Goal: Navigation & Orientation: Find specific page/section

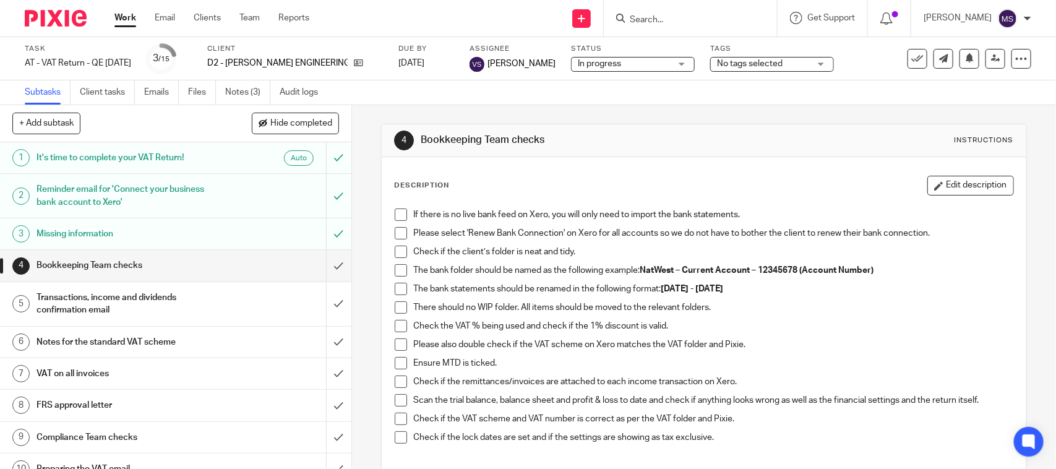
click at [626, 113] on div "4 Bookkeeping Team checks Instructions Description Edit description If there is…" at bounding box center [703, 357] width 645 height 505
click at [675, 19] on input "Search" at bounding box center [683, 20] width 111 height 11
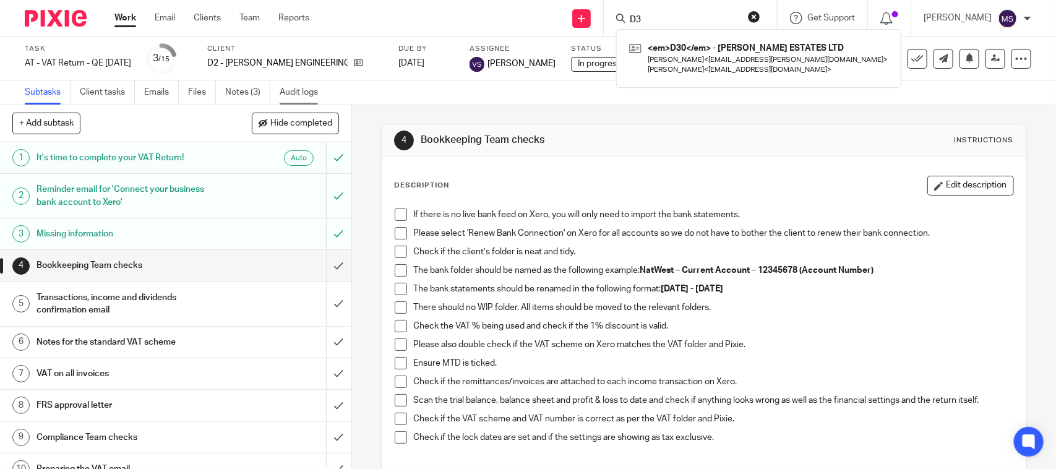
type input "D"
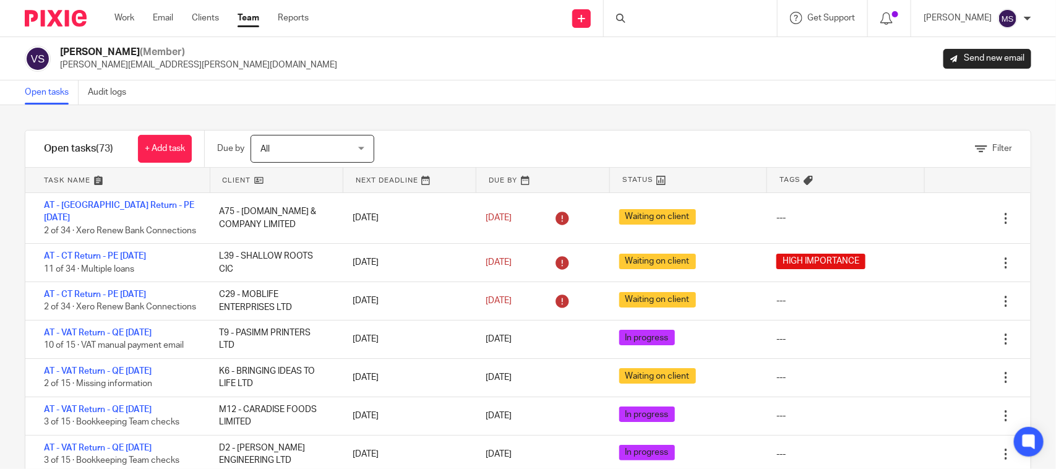
scroll to position [155, 0]
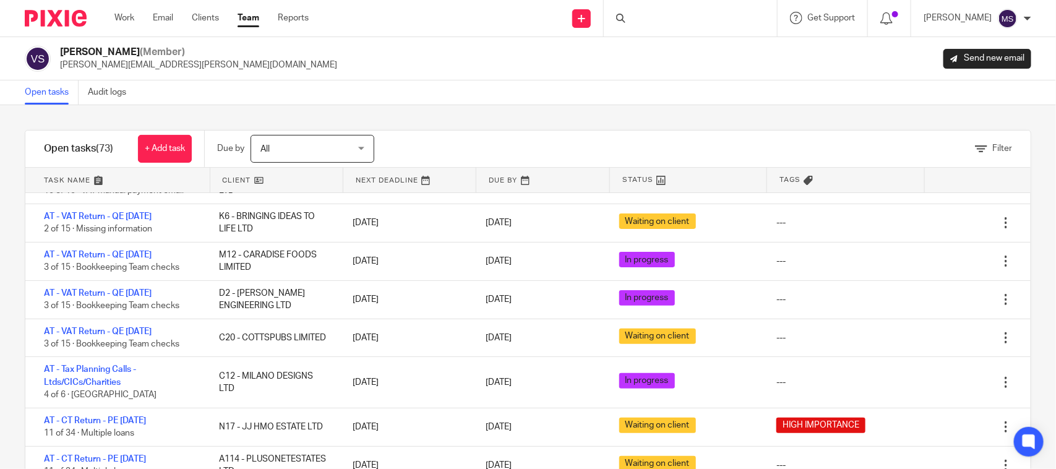
click at [672, 23] on div at bounding box center [690, 18] width 173 height 36
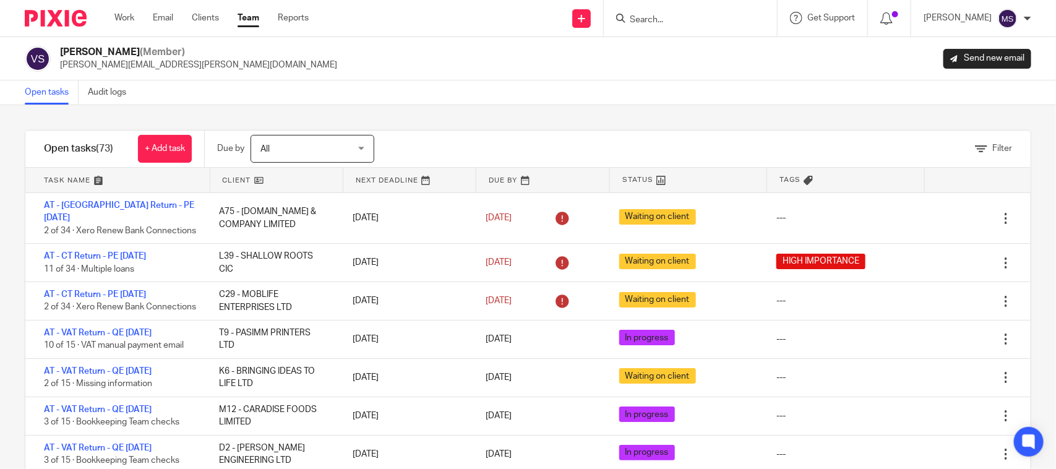
click at [679, 20] on input "Search" at bounding box center [683, 20] width 111 height 11
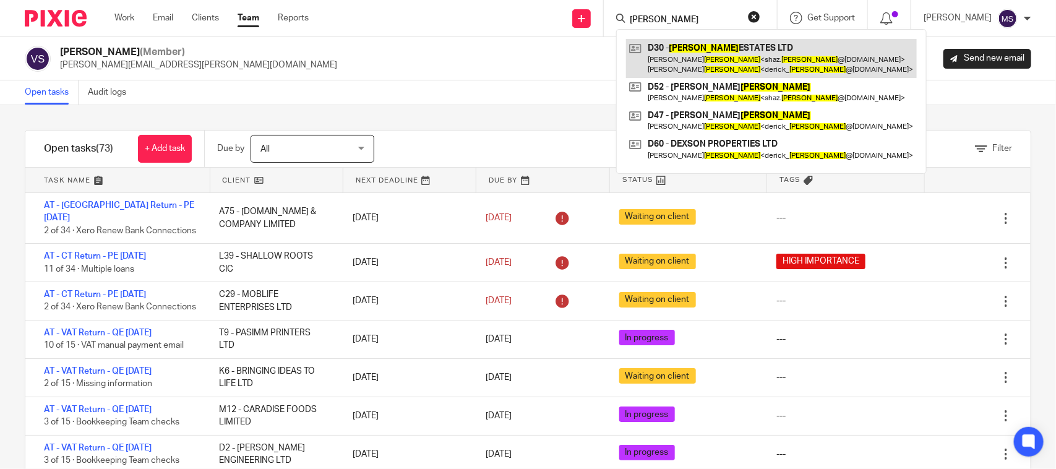
type input "dickson"
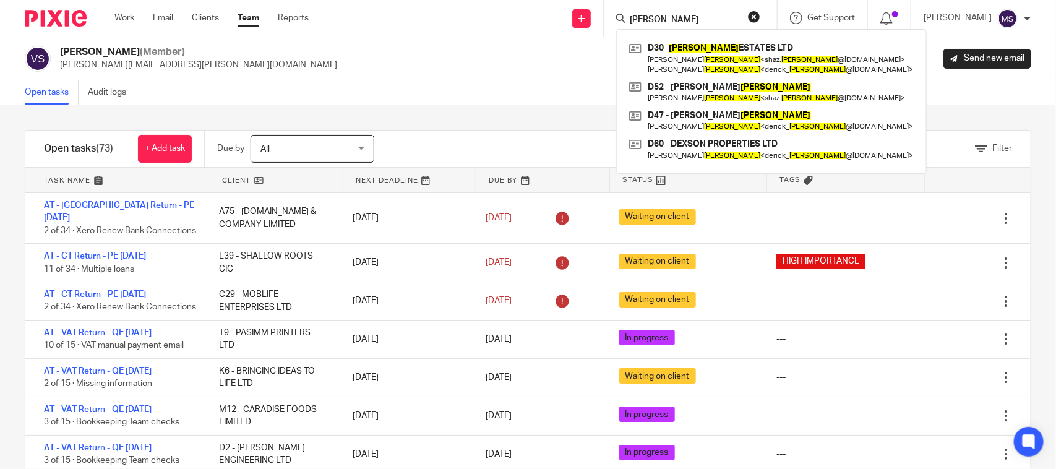
drag, startPoint x: 647, startPoint y: 22, endPoint x: 640, endPoint y: 22, distance: 6.8
click at [640, 22] on div "dickson" at bounding box center [688, 18] width 144 height 15
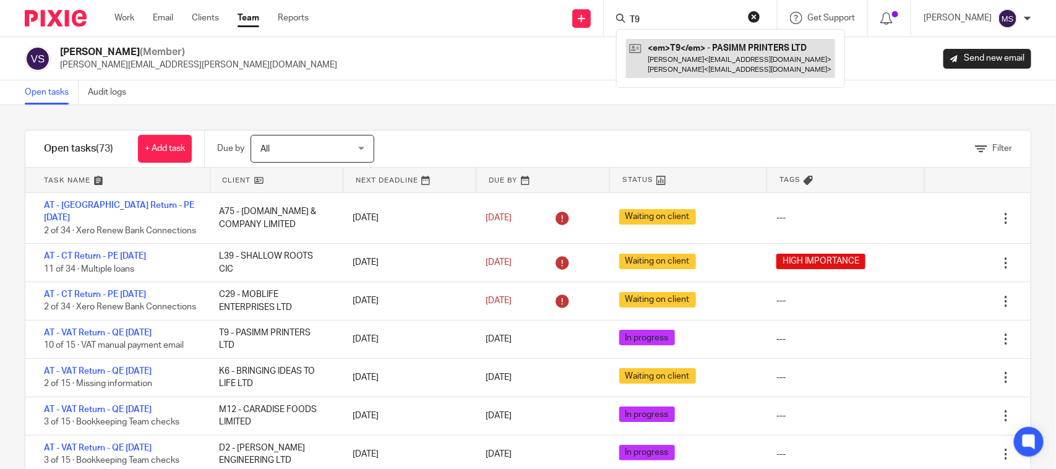
type input "T9"
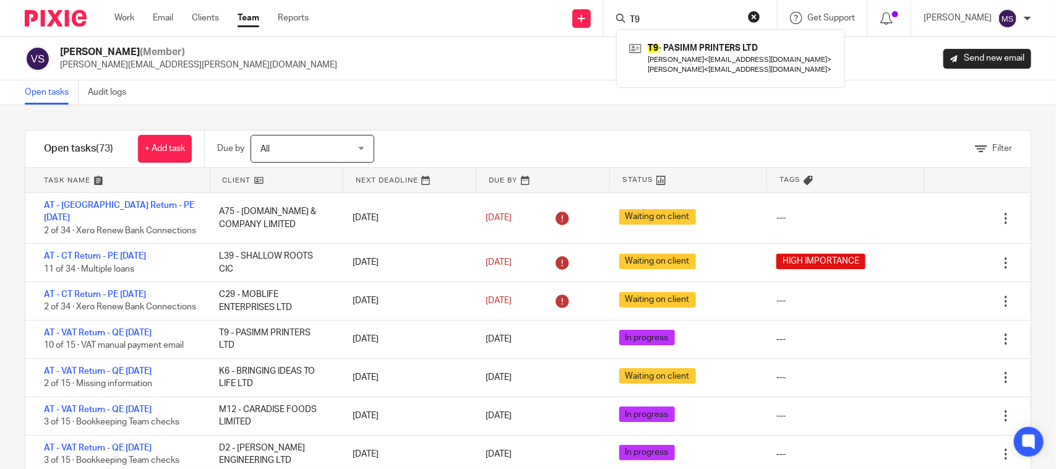
click at [486, 76] on div "Vaibhav Solanki (Member) vaibhav.solanki@confiancebizsol.com Send new email" at bounding box center [528, 58] width 1056 height 43
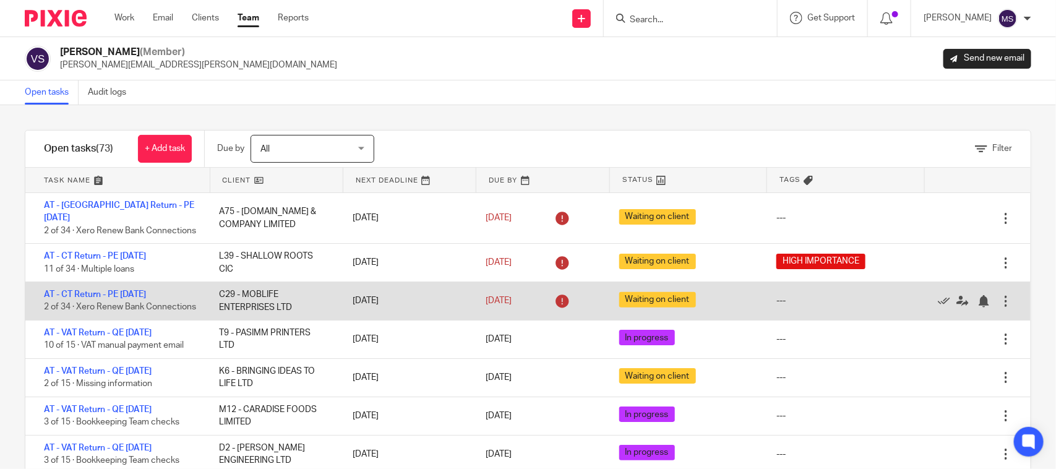
scroll to position [77, 0]
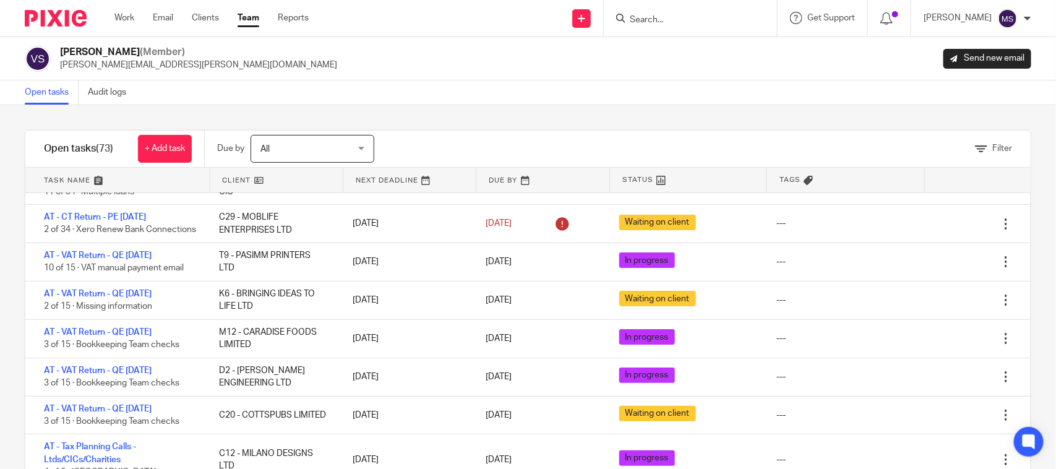
drag, startPoint x: 664, startPoint y: 25, endPoint x: 670, endPoint y: 25, distance: 6.2
click at [664, 25] on form at bounding box center [694, 18] width 132 height 15
click at [672, 24] on input "Search" at bounding box center [683, 20] width 111 height 11
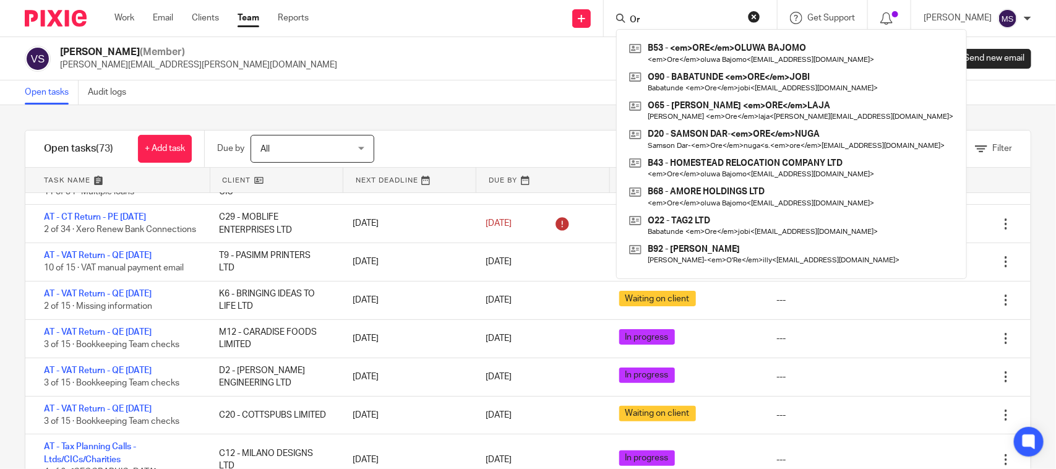
type input "O"
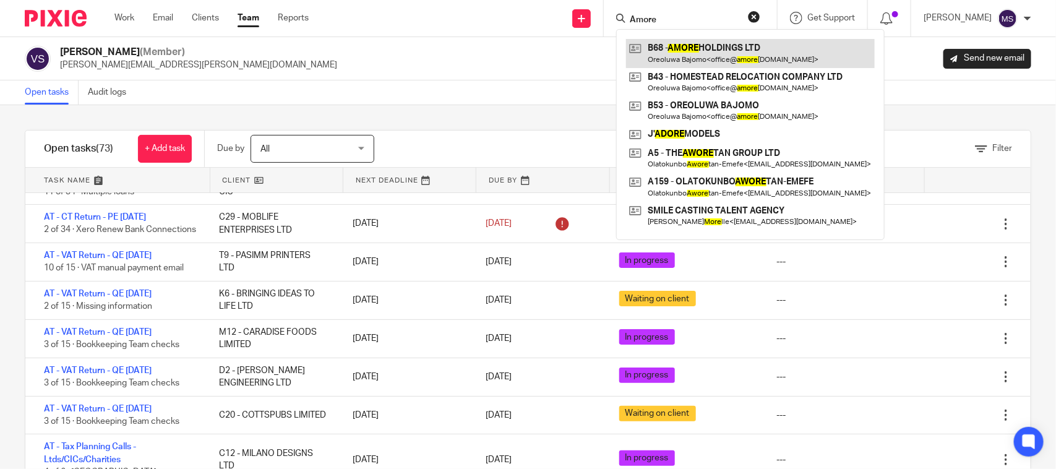
type input "Amore"
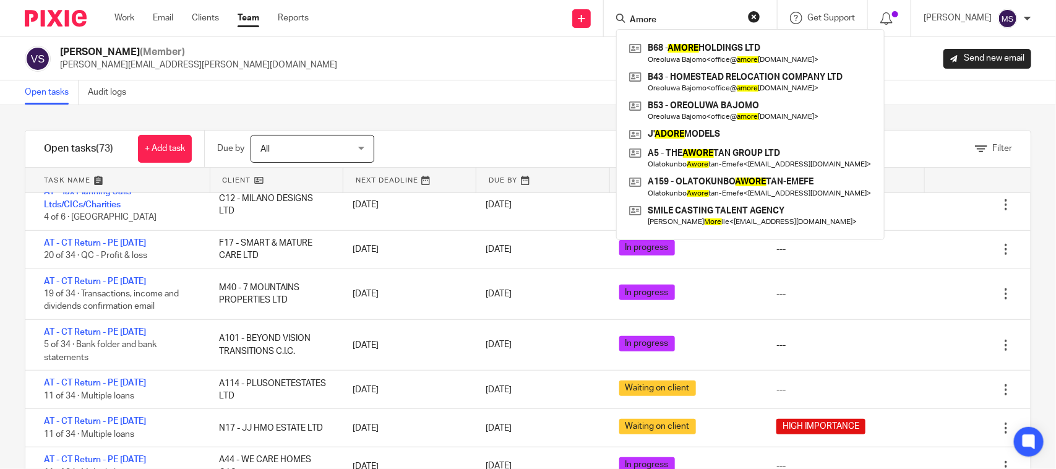
scroll to position [309, 0]
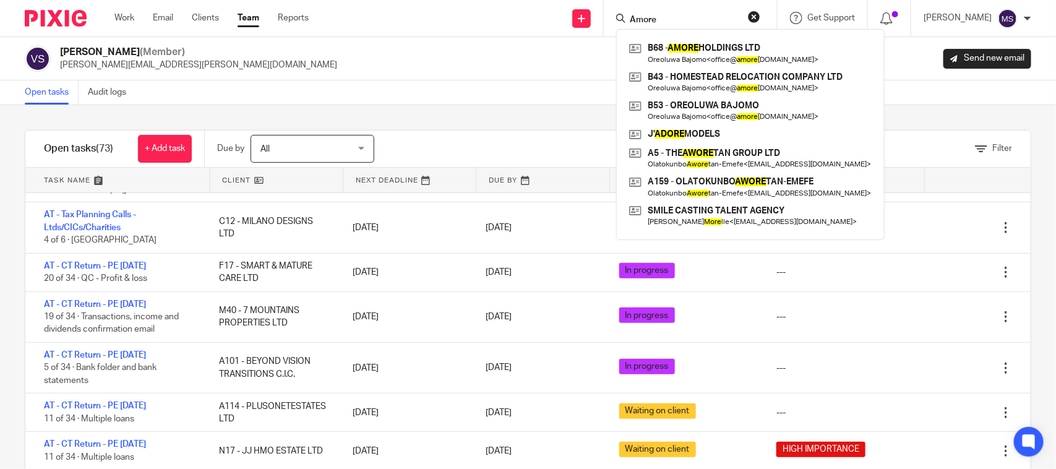
click at [421, 63] on div "Vaibhav Solanki (Member) vaibhav.solanki@confiancebizsol.com Send new email" at bounding box center [528, 59] width 1006 height 26
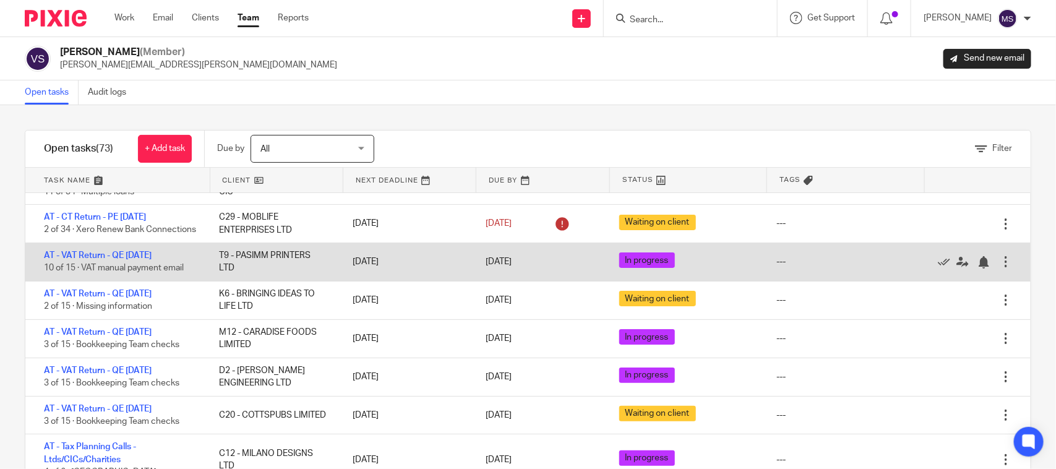
scroll to position [155, 0]
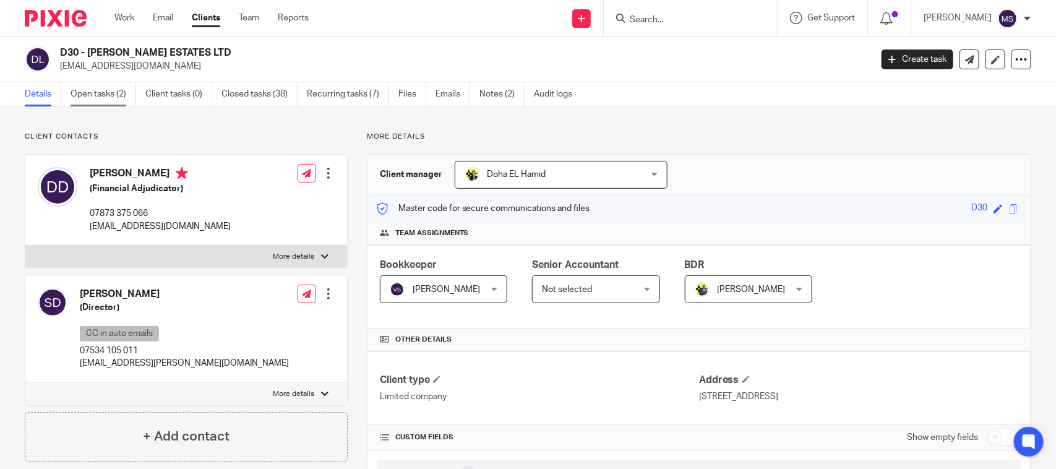
click at [103, 92] on link "Open tasks (2)" at bounding box center [104, 94] width 66 height 24
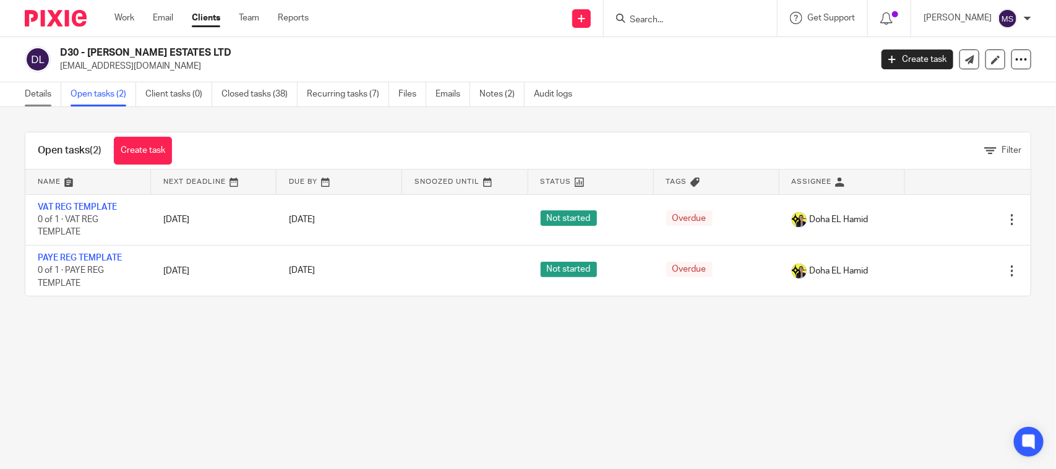
click at [41, 90] on link "Details" at bounding box center [43, 94] width 36 height 24
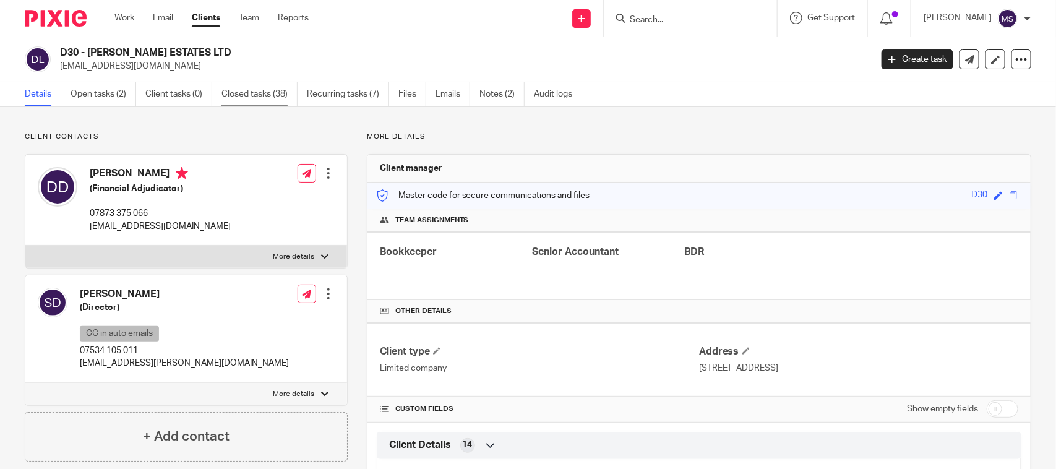
click at [279, 94] on link "Closed tasks (38)" at bounding box center [259, 94] width 76 height 24
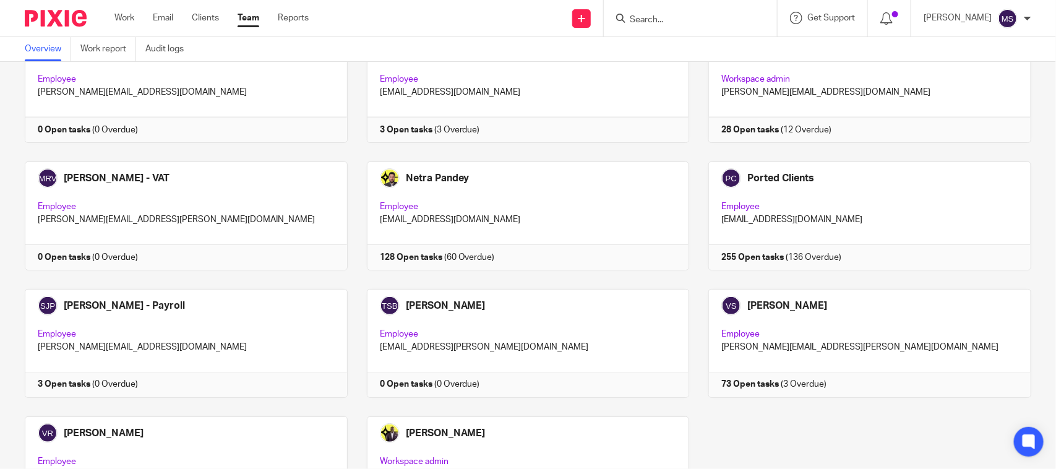
scroll to position [762, 0]
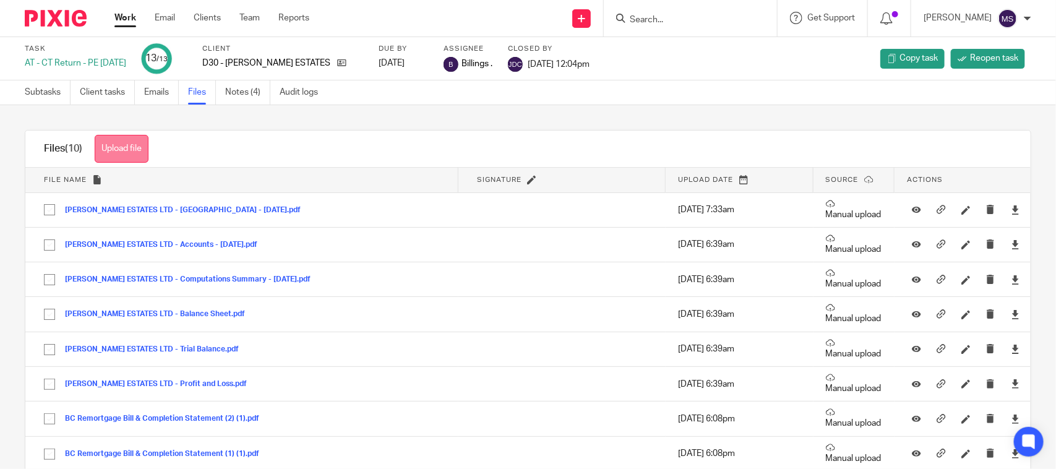
click at [119, 145] on button "Upload file" at bounding box center [122, 149] width 54 height 28
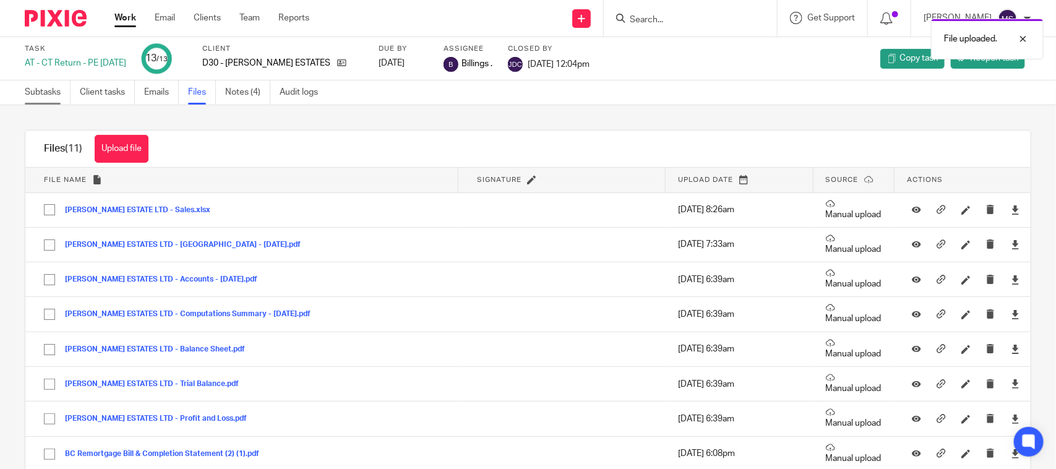
click at [42, 96] on link "Subtasks" at bounding box center [48, 92] width 46 height 24
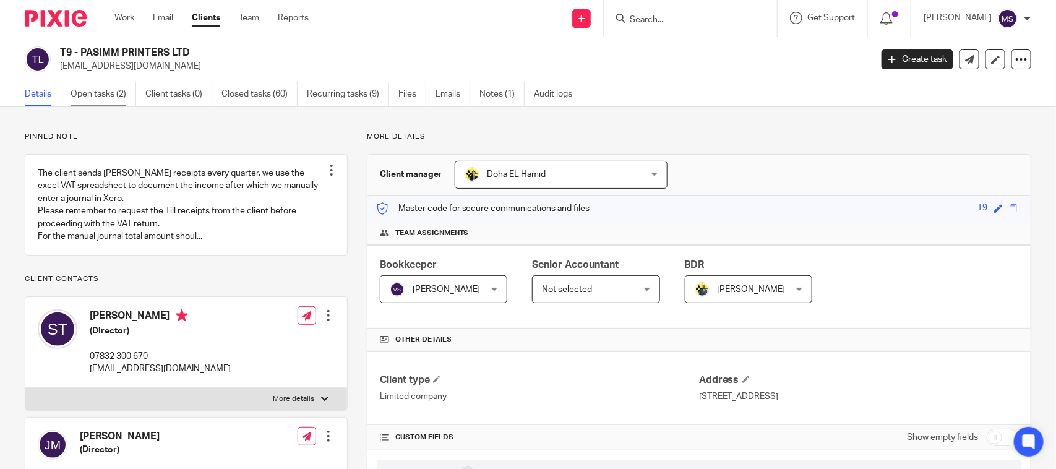
click at [97, 88] on link "Open tasks (2)" at bounding box center [104, 94] width 66 height 24
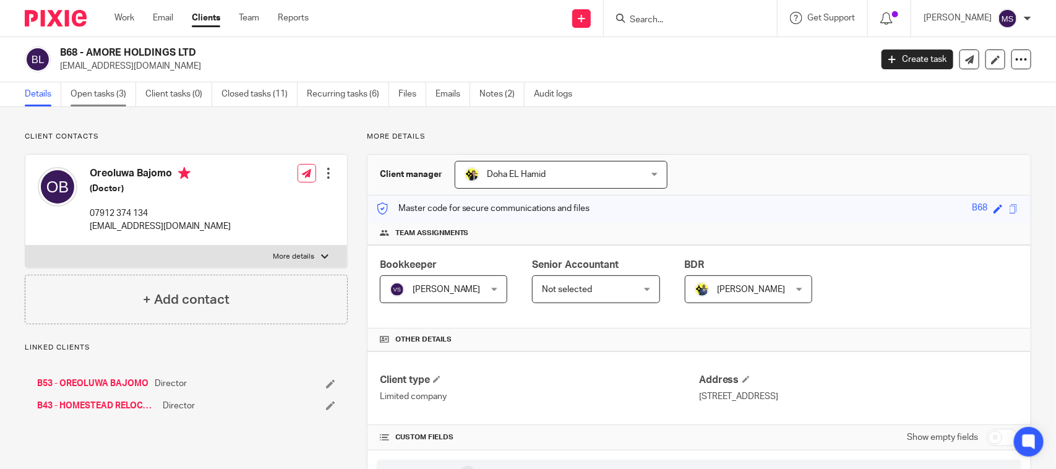
click at [103, 95] on link "Open tasks (3)" at bounding box center [104, 94] width 66 height 24
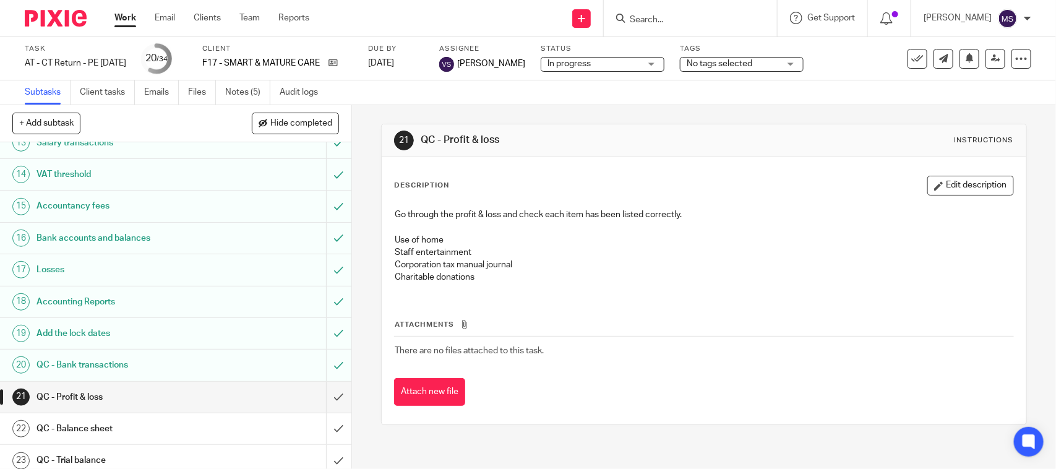
scroll to position [464, 0]
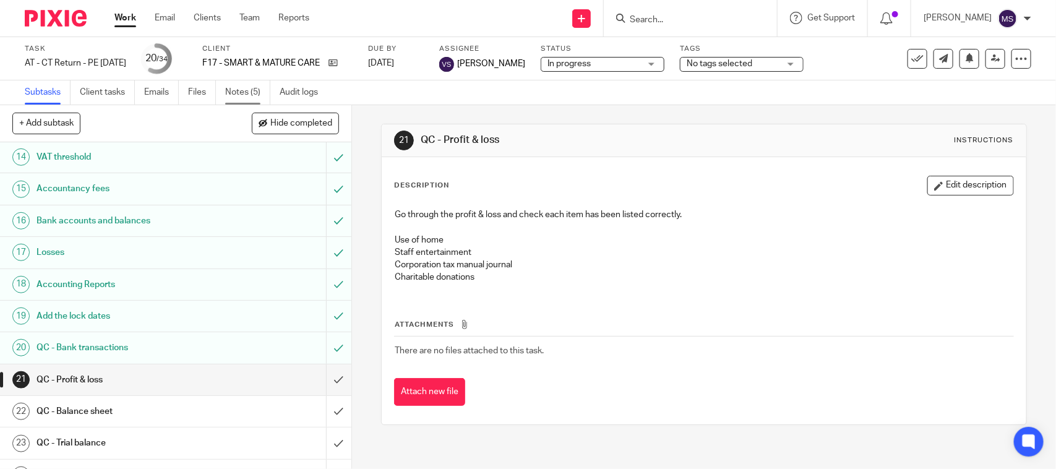
click at [246, 90] on link "Notes (5)" at bounding box center [247, 92] width 45 height 24
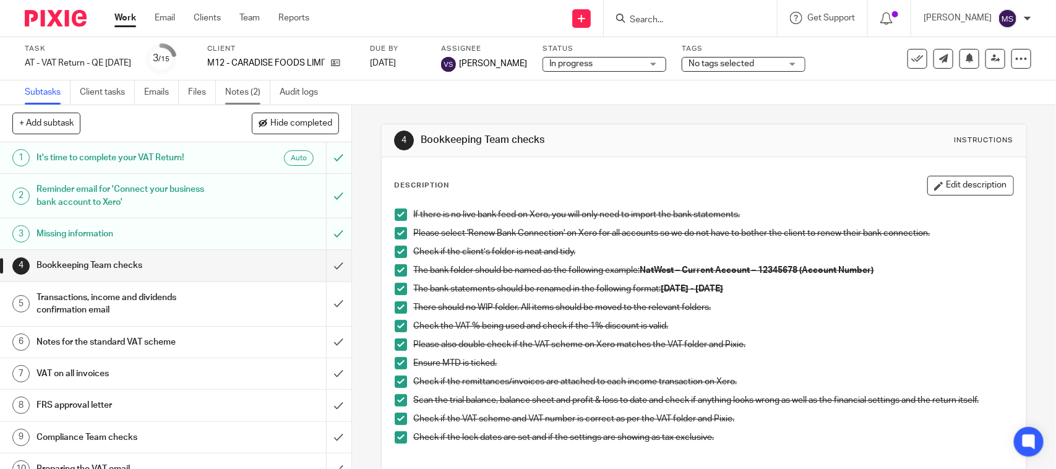
click at [244, 96] on link "Notes (2)" at bounding box center [247, 92] width 45 height 24
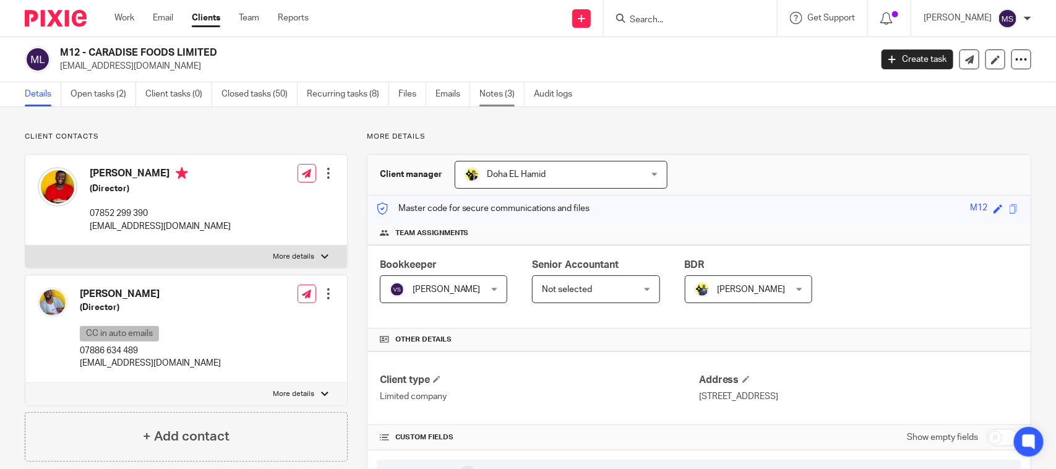
click at [497, 104] on link "Notes (3)" at bounding box center [501, 94] width 45 height 24
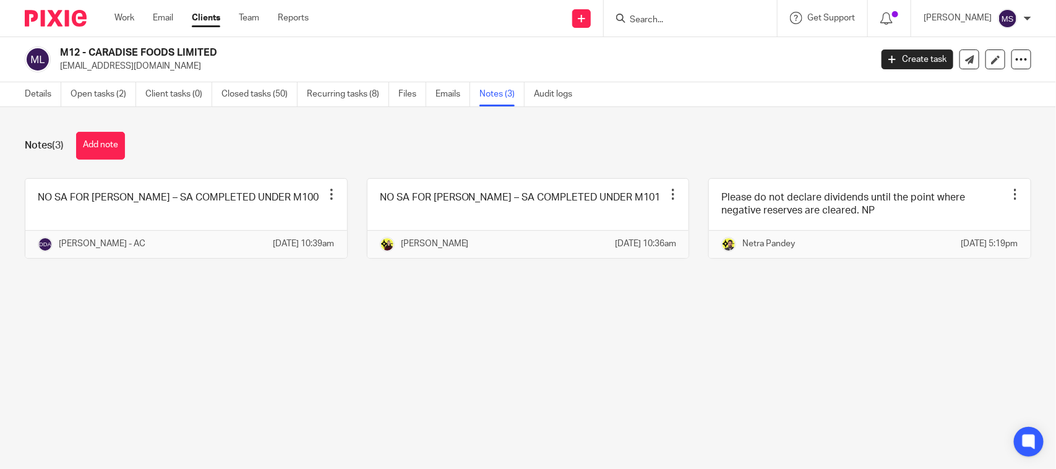
click at [605, 137] on div "Notes (3) Add note" at bounding box center [528, 146] width 1006 height 28
click at [38, 95] on link "Details" at bounding box center [43, 94] width 36 height 24
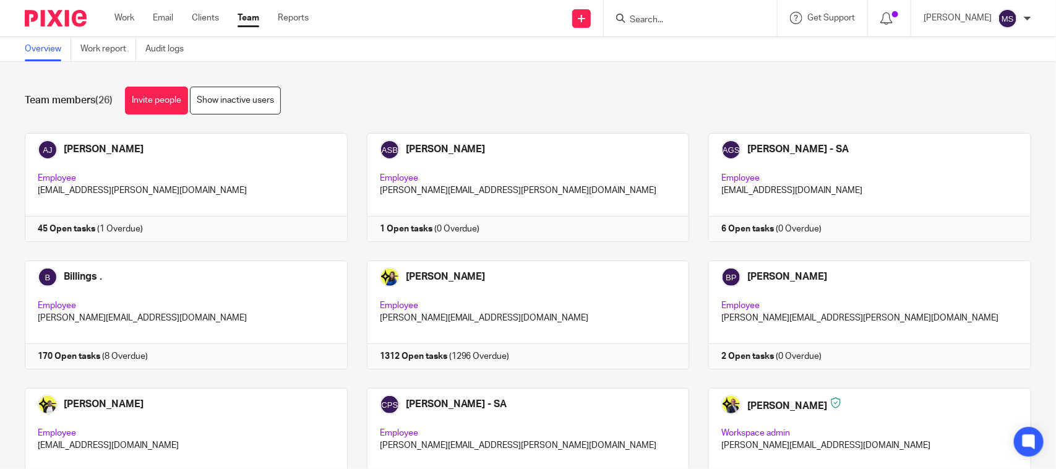
scroll to position [762, 0]
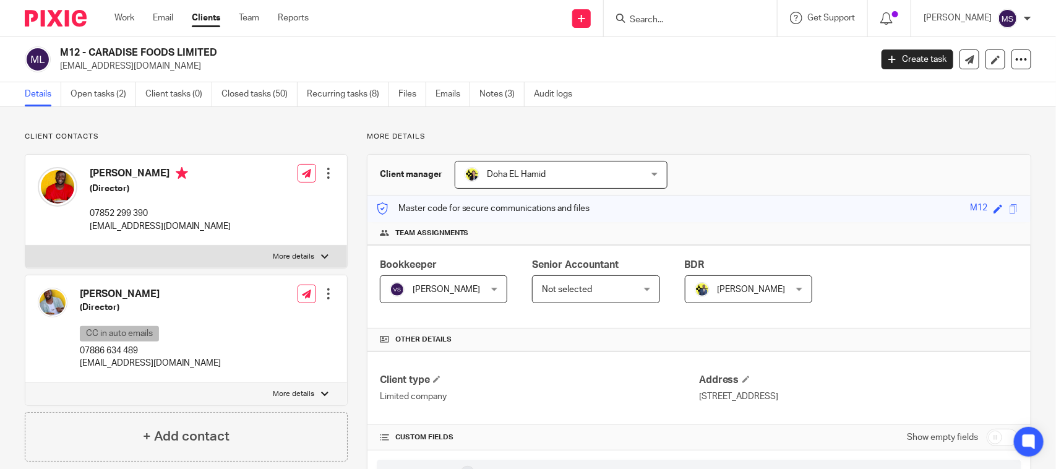
click at [445, 60] on p "[EMAIL_ADDRESS][DOMAIN_NAME]" at bounding box center [461, 66] width 803 height 12
